Goal: Find specific page/section: Find specific page/section

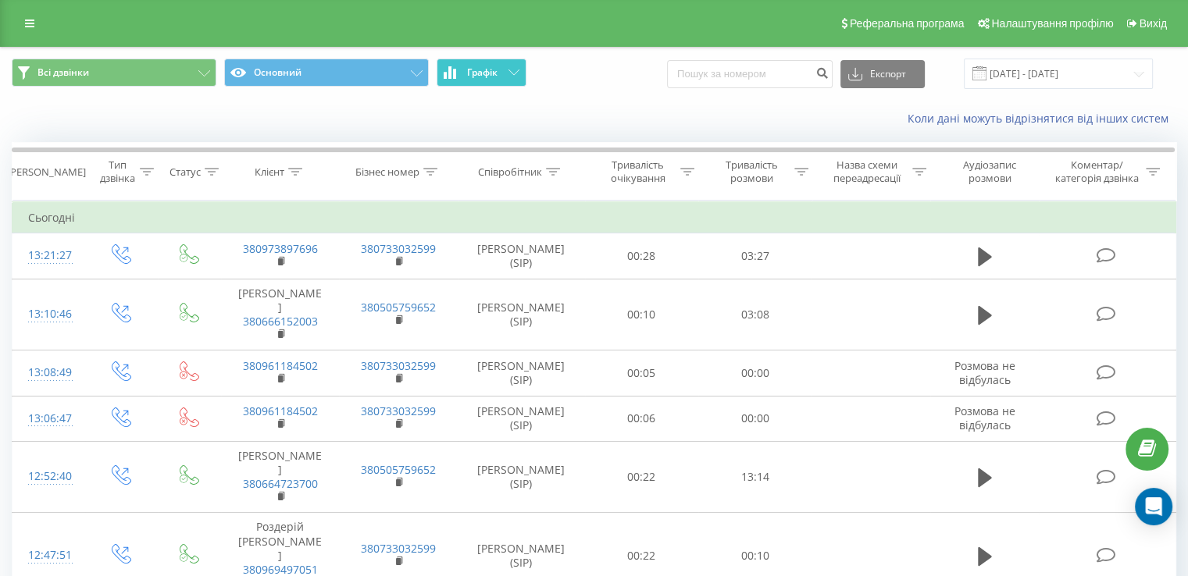
click at [501, 67] on button "Графік" at bounding box center [482, 73] width 90 height 28
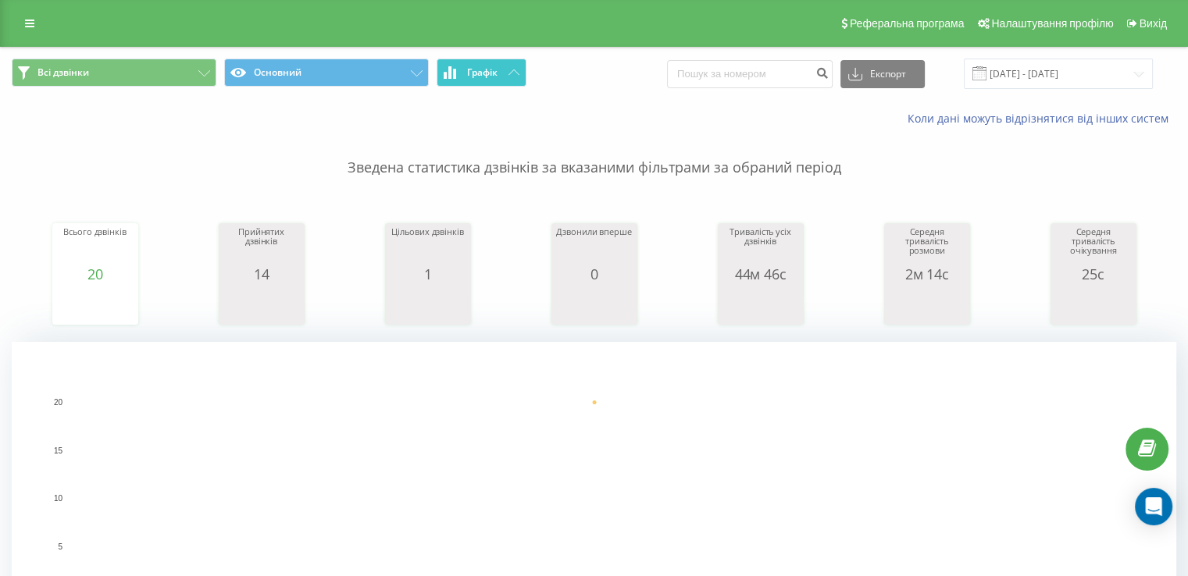
click at [483, 70] on span "Графік" at bounding box center [482, 72] width 30 height 11
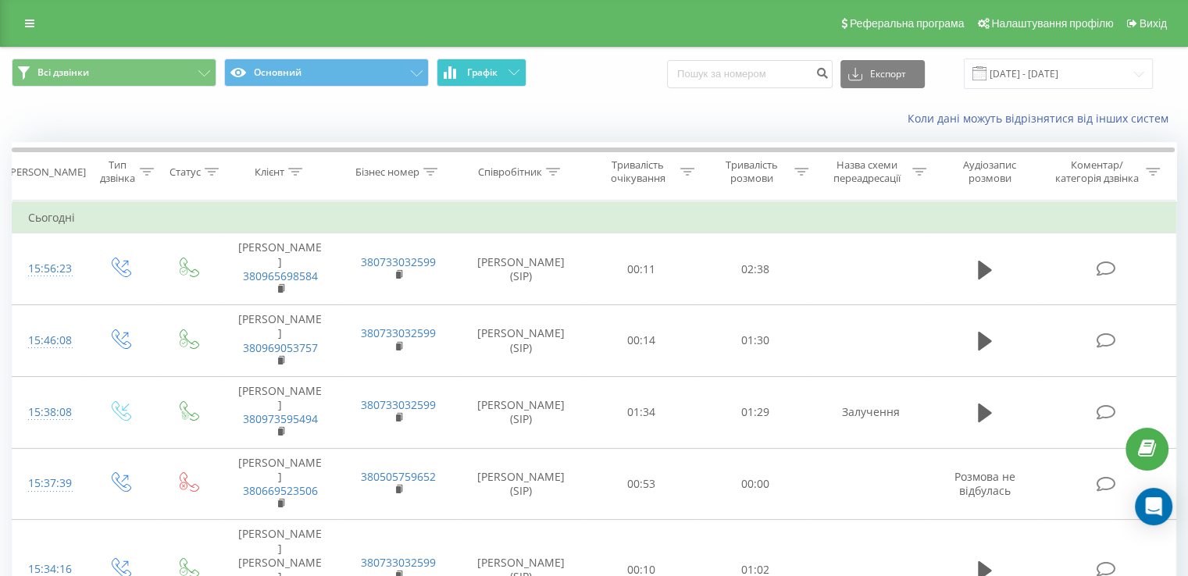
click at [503, 75] on button "Графік" at bounding box center [482, 73] width 90 height 28
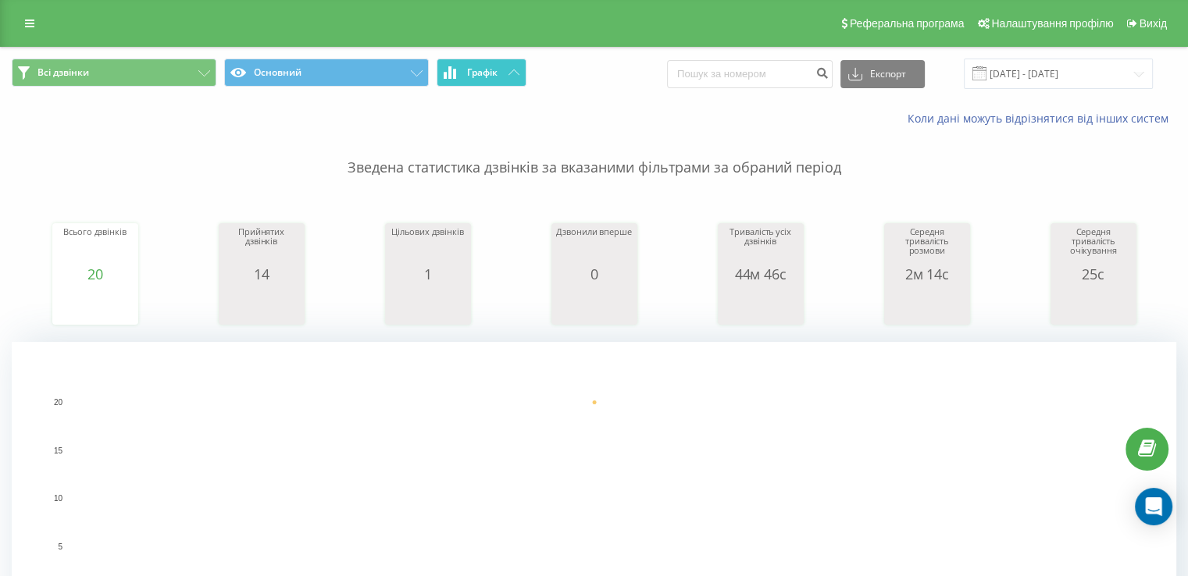
click at [503, 75] on button "Графік" at bounding box center [482, 73] width 90 height 28
